Goal: Use online tool/utility: Utilize a website feature to perform a specific function

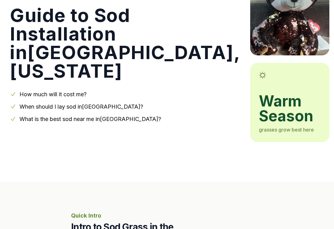
scroll to position [75, 0]
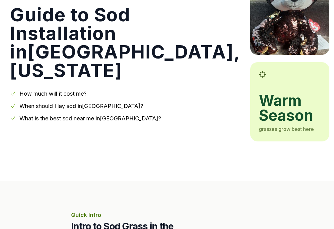
click at [69, 93] on link "How much will it cost me?" at bounding box center [53, 94] width 67 height 7
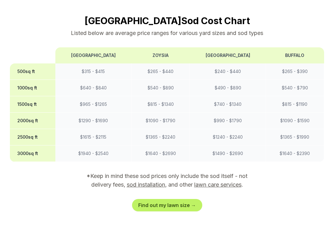
scroll to position [565, 0]
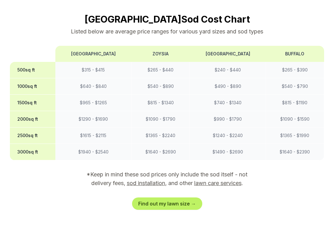
click at [169, 198] on link "Find out my lawn size →" at bounding box center [167, 204] width 70 height 12
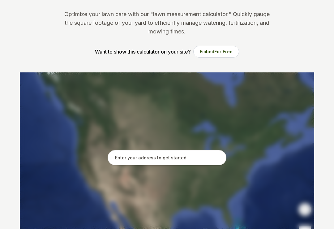
scroll to position [62, 0]
click at [136, 157] on input "text" at bounding box center [167, 157] width 119 height 15
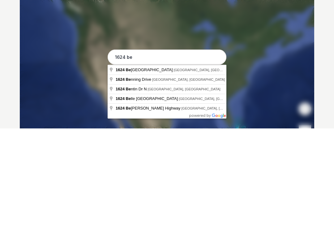
type input "[STREET_ADDRESS]"
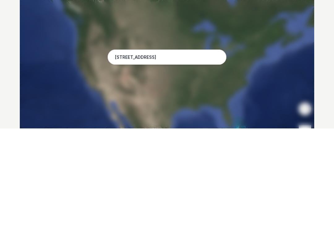
scroll to position [163, 0]
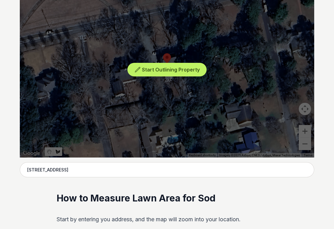
click at [177, 69] on span "Start Outlining Property" at bounding box center [171, 70] width 58 height 6
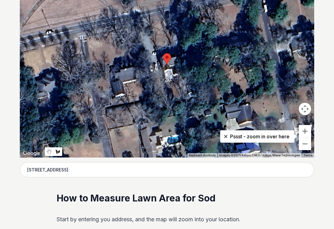
click at [306, 132] on button "Zoom in" at bounding box center [305, 131] width 12 height 12
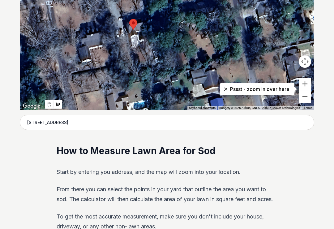
scroll to position [210, 0]
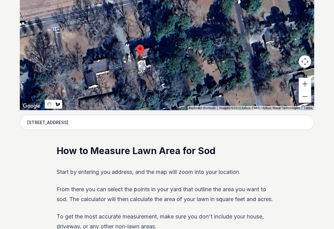
click at [56, 107] on button "Draw a shape" at bounding box center [58, 104] width 9 height 9
click at [55, 107] on img "Draw a shape" at bounding box center [57, 101] width 5 height 59
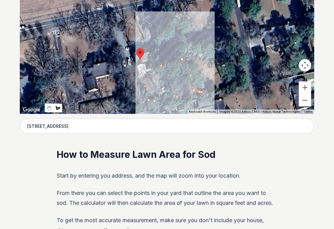
scroll to position [207, 0]
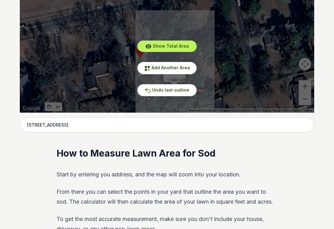
click at [176, 91] on span "Undo last outline" at bounding box center [170, 89] width 37 height 5
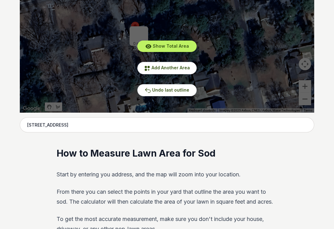
click at [227, 38] on div "Show Total Area Add Another Area Undo last outline" at bounding box center [167, 20] width 295 height 186
click at [208, 24] on div "Show Total Area Add Another Area Undo last outline" at bounding box center [167, 20] width 295 height 186
click at [231, 67] on div "Show Total Area Add Another Area Undo last outline" at bounding box center [167, 20] width 295 height 186
click at [155, 92] on span "Undo last outline" at bounding box center [170, 89] width 37 height 5
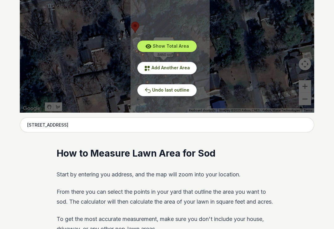
click at [182, 44] on span "Show Total Area" at bounding box center [171, 45] width 36 height 5
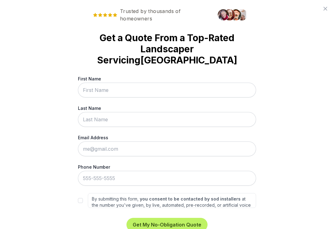
scroll to position [0, 0]
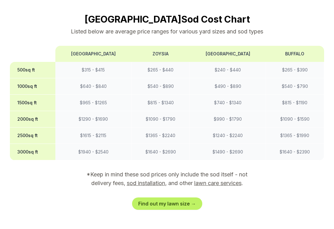
scroll to position [557, 0]
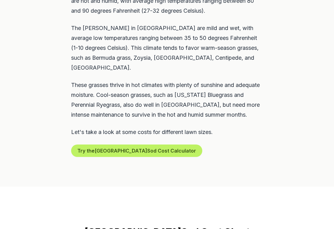
scroll to position [358, 0]
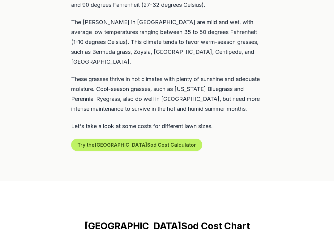
click at [132, 139] on button "Try the Dublin Sod Cost Calculator" at bounding box center [136, 145] width 131 height 12
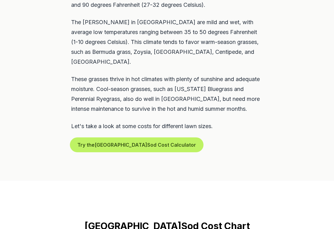
scroll to position [358, 0]
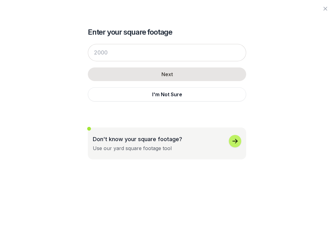
click at [236, 141] on icon "button" at bounding box center [235, 141] width 5 height 4
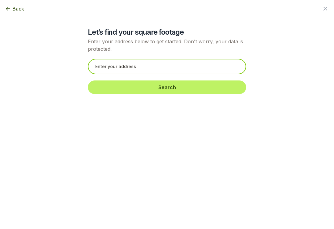
click at [104, 69] on input "text" at bounding box center [167, 66] width 159 height 15
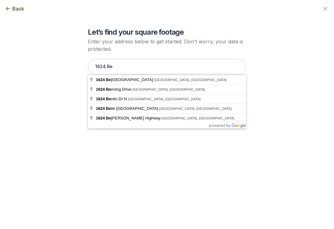
type input "[STREET_ADDRESS]"
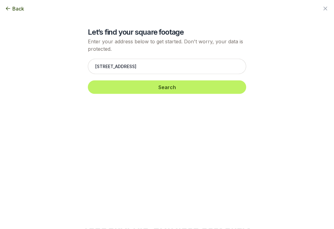
scroll to position [358, 0]
click at [175, 89] on button "Search" at bounding box center [167, 88] width 159 height 14
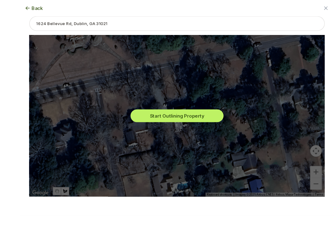
scroll to position [371, 0]
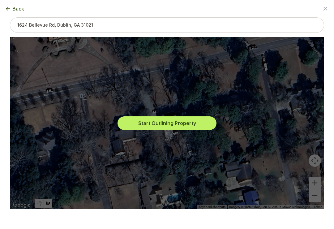
click at [179, 127] on button "Start Outlining Property" at bounding box center [167, 123] width 99 height 14
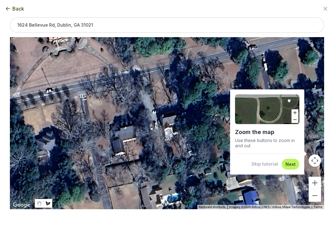
click at [269, 167] on button "Skip tutorial" at bounding box center [265, 164] width 27 height 6
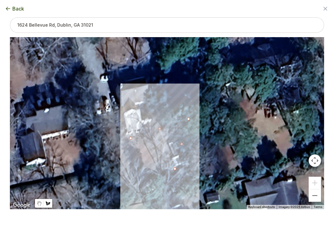
type input "2334"
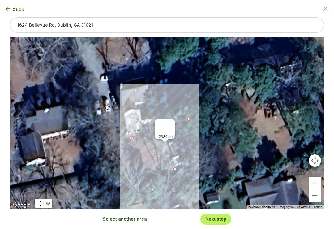
click at [219, 222] on button "Next step" at bounding box center [216, 219] width 21 height 6
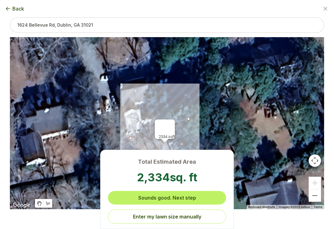
click at [187, 205] on button "Sounds good. Next step" at bounding box center [167, 198] width 118 height 14
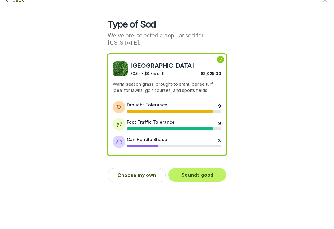
scroll to position [380, 0]
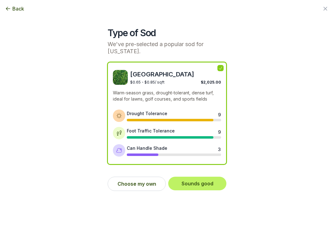
click at [207, 189] on button "Sounds good" at bounding box center [197, 184] width 58 height 14
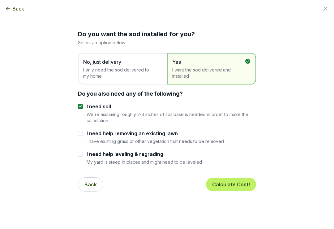
click at [81, 134] on input "I need help removing an existing lawn" at bounding box center [80, 133] width 5 height 5
checkbox input "true"
click at [80, 155] on input "I need help leveling & regrading" at bounding box center [80, 154] width 5 height 5
checkbox input "true"
click at [233, 183] on button "Calculate Cost!" at bounding box center [231, 185] width 50 height 14
